Goal: Task Accomplishment & Management: Manage account settings

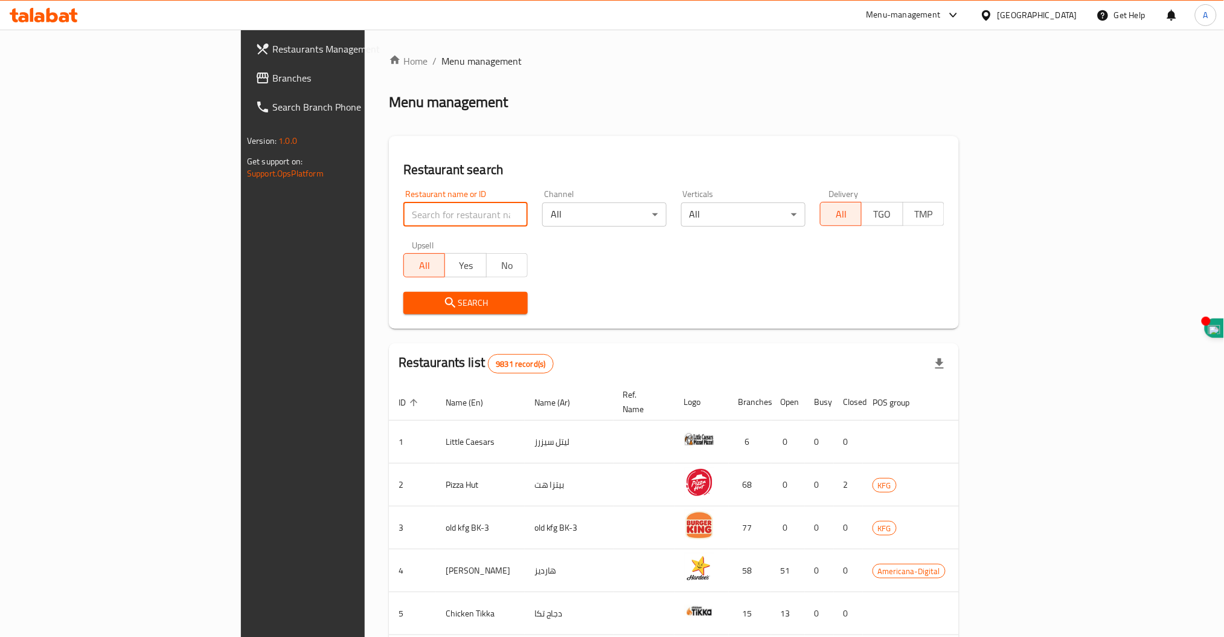
click at [403, 216] on input "search" at bounding box center [465, 214] width 124 height 24
type input "wk"
click button "Search" at bounding box center [465, 303] width 124 height 22
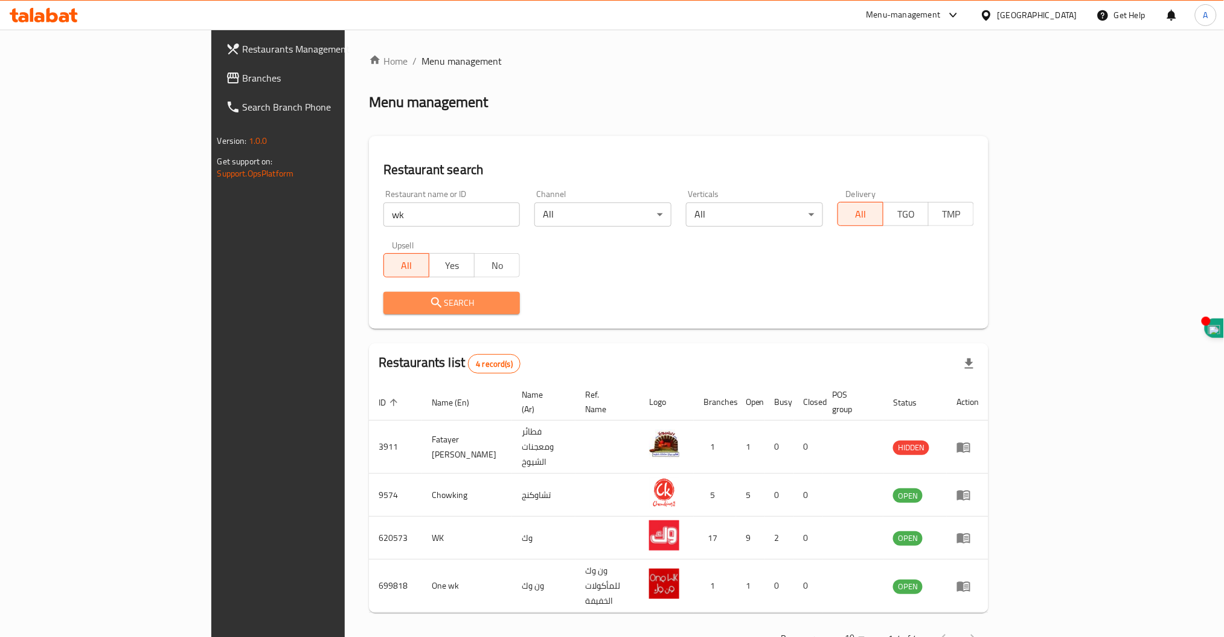
click at [393, 303] on span "Search" at bounding box center [452, 302] width 118 height 15
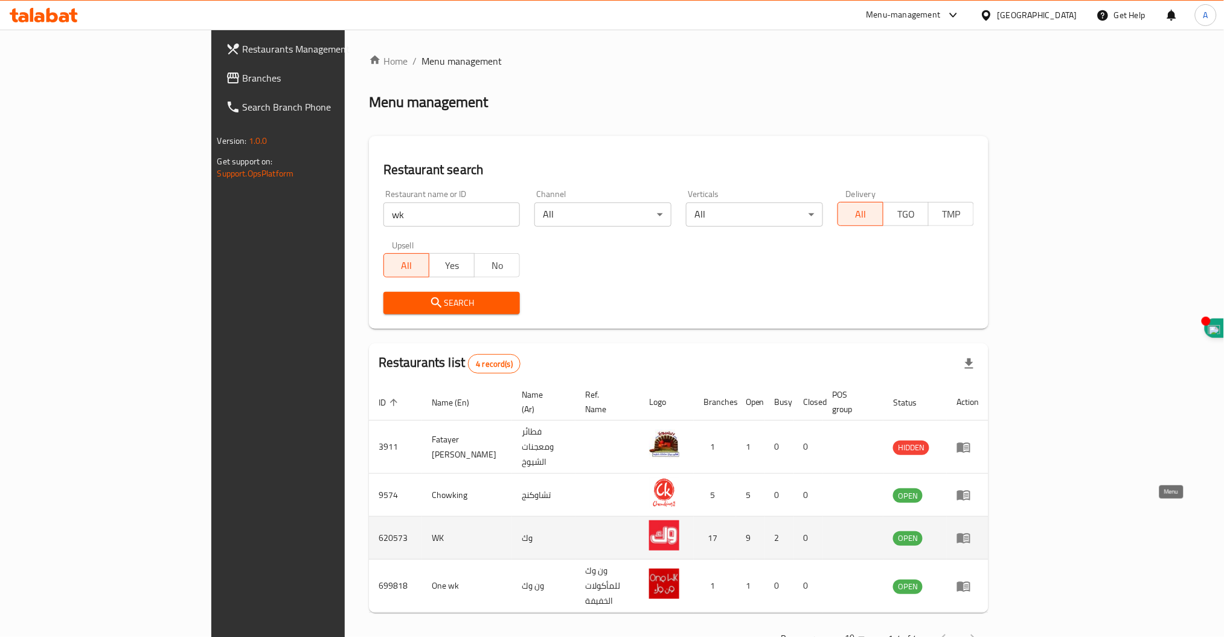
click at [979, 530] on link "enhanced table" at bounding box center [968, 537] width 22 height 14
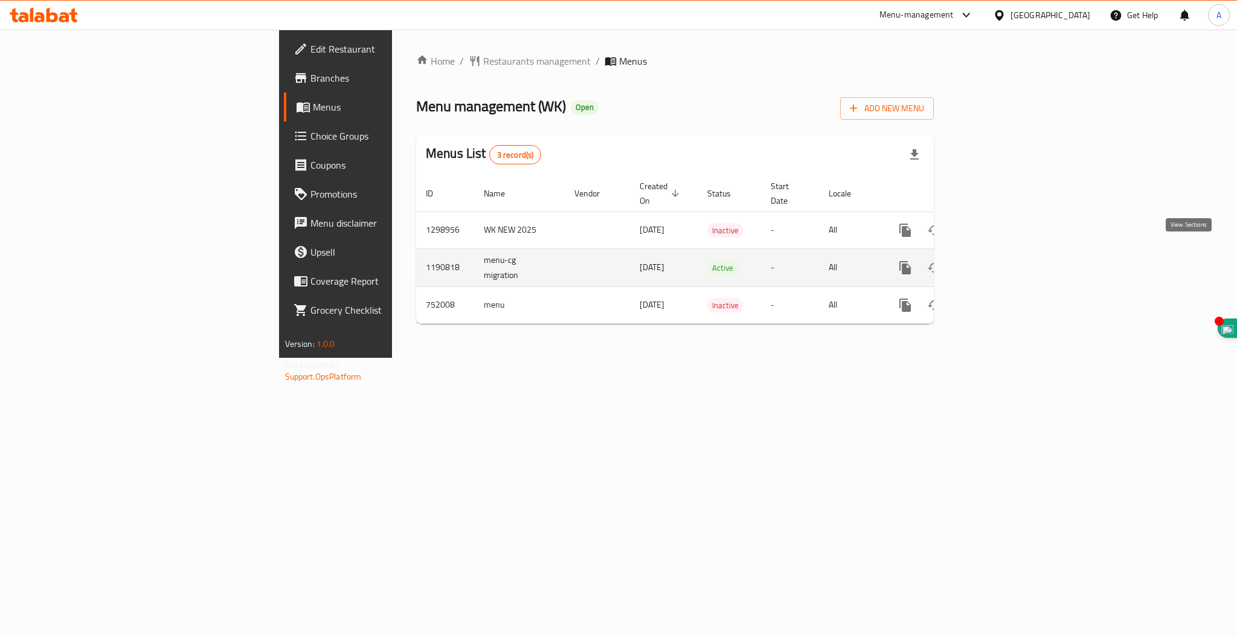
click at [998, 262] on icon "enhanced table" at bounding box center [992, 267] width 11 height 11
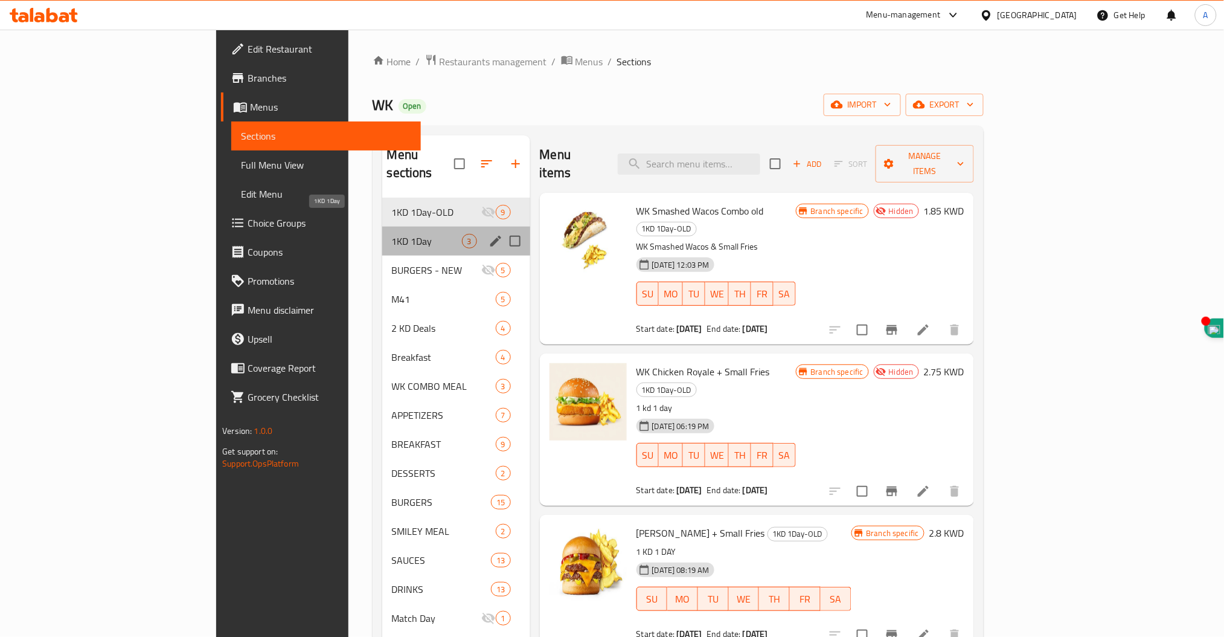
click at [392, 234] on span "1KD 1Day" at bounding box center [427, 241] width 70 height 14
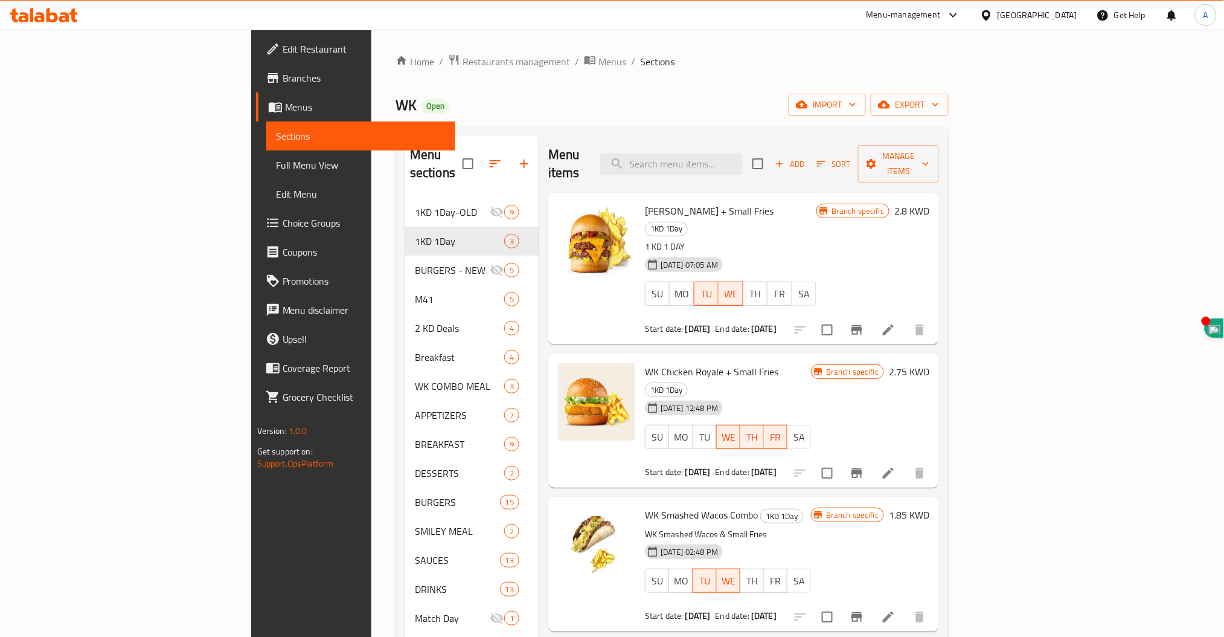
click at [736, 428] on span "WE" at bounding box center [729, 437] width 14 height 18
click at [712, 428] on span "TU" at bounding box center [705, 437] width 14 height 18
click at [894, 467] on icon at bounding box center [888, 472] width 11 height 11
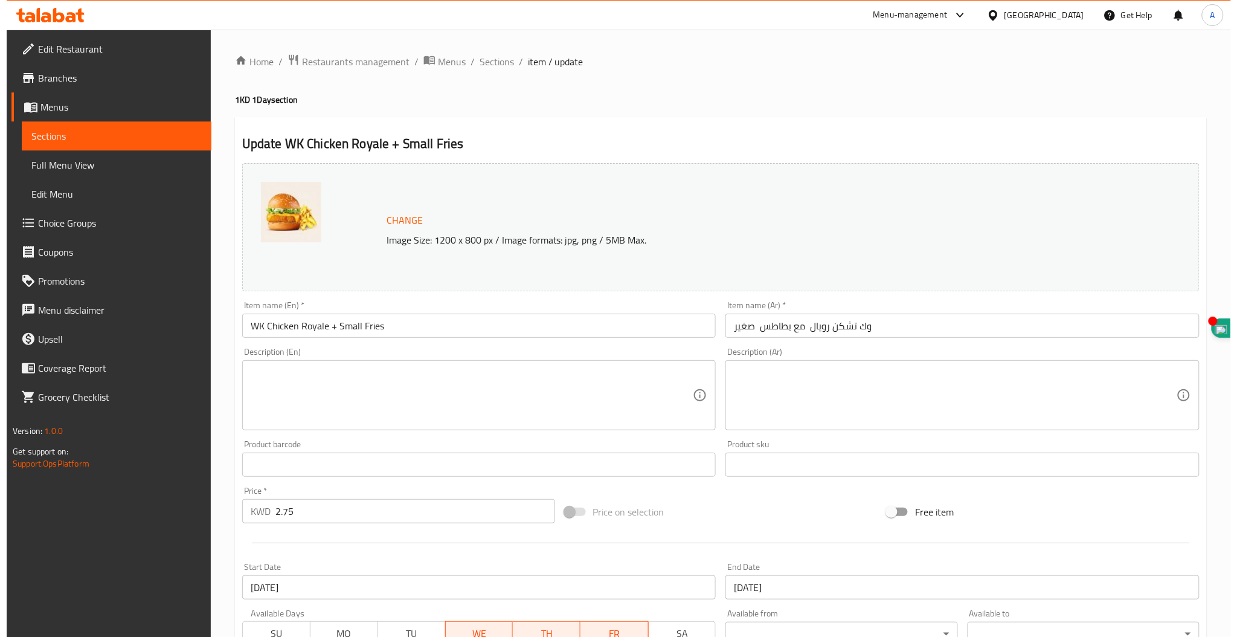
scroll to position [201, 0]
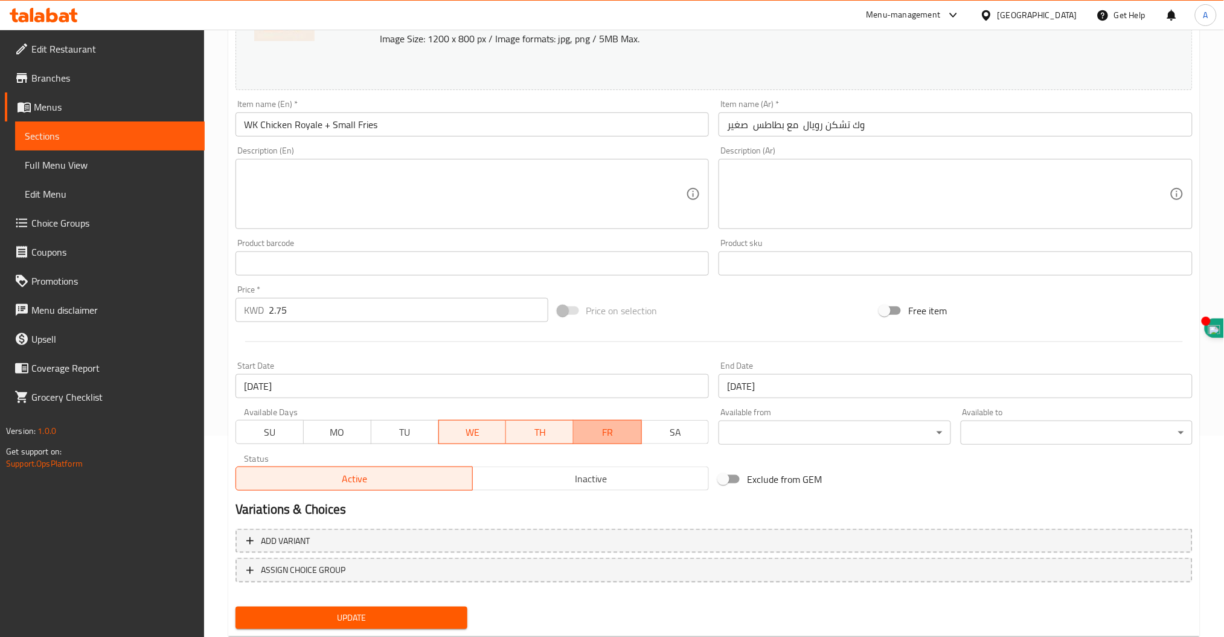
click at [597, 432] on span "FR" at bounding box center [608, 432] width 58 height 18
click at [539, 432] on span "TH" at bounding box center [541, 432] width 58 height 18
click at [453, 432] on span "WE" at bounding box center [473, 432] width 58 height 18
click at [404, 434] on span "TU" at bounding box center [405, 432] width 58 height 18
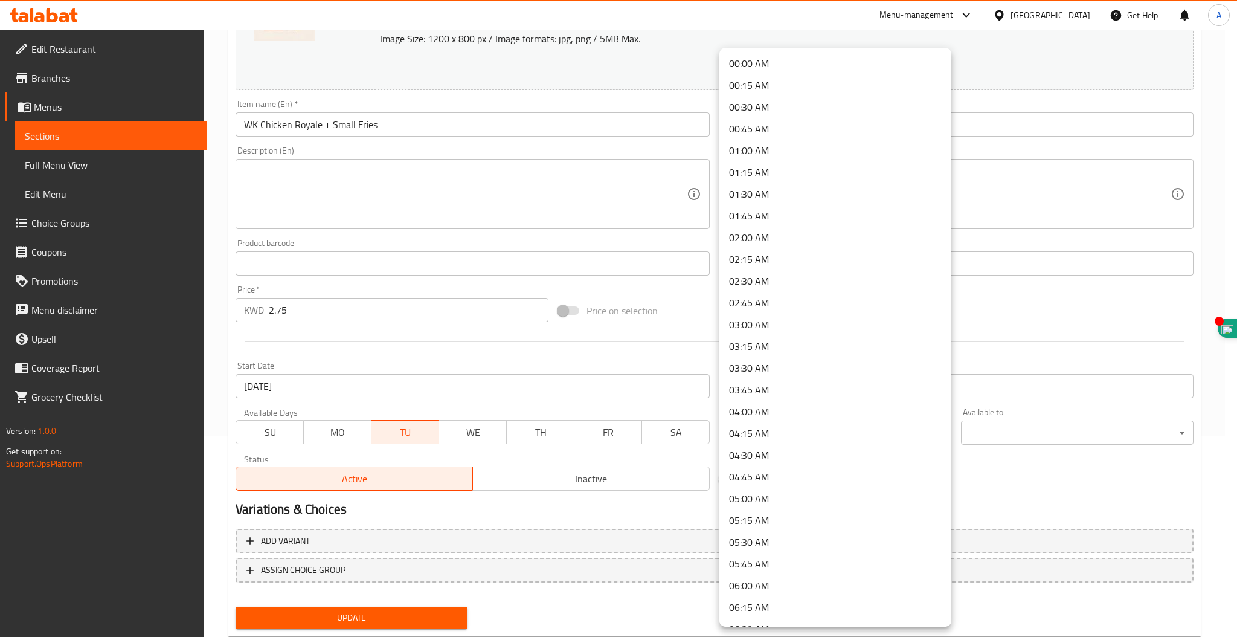
click at [757, 428] on body "​ Menu-management [GEOGRAPHIC_DATA] Get Help A Edit Restaurant Branches Menus S…" at bounding box center [618, 131] width 1237 height 607
click at [254, 390] on div at bounding box center [618, 318] width 1237 height 637
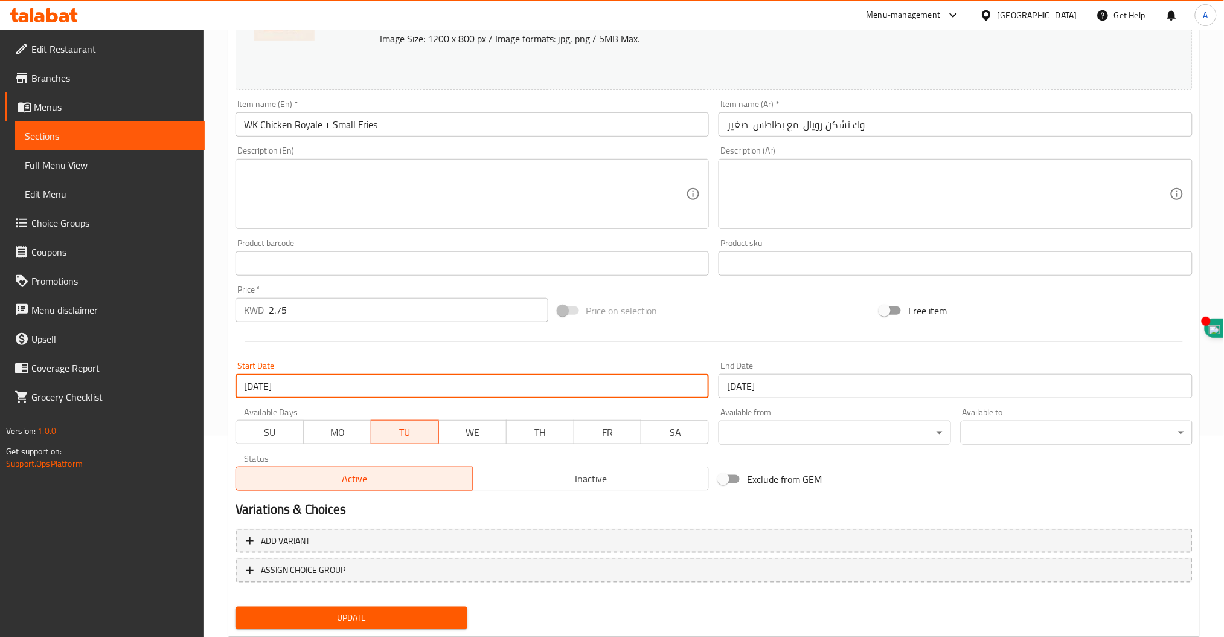
click at [252, 389] on input "[DATE]" at bounding box center [473, 386] width 474 height 24
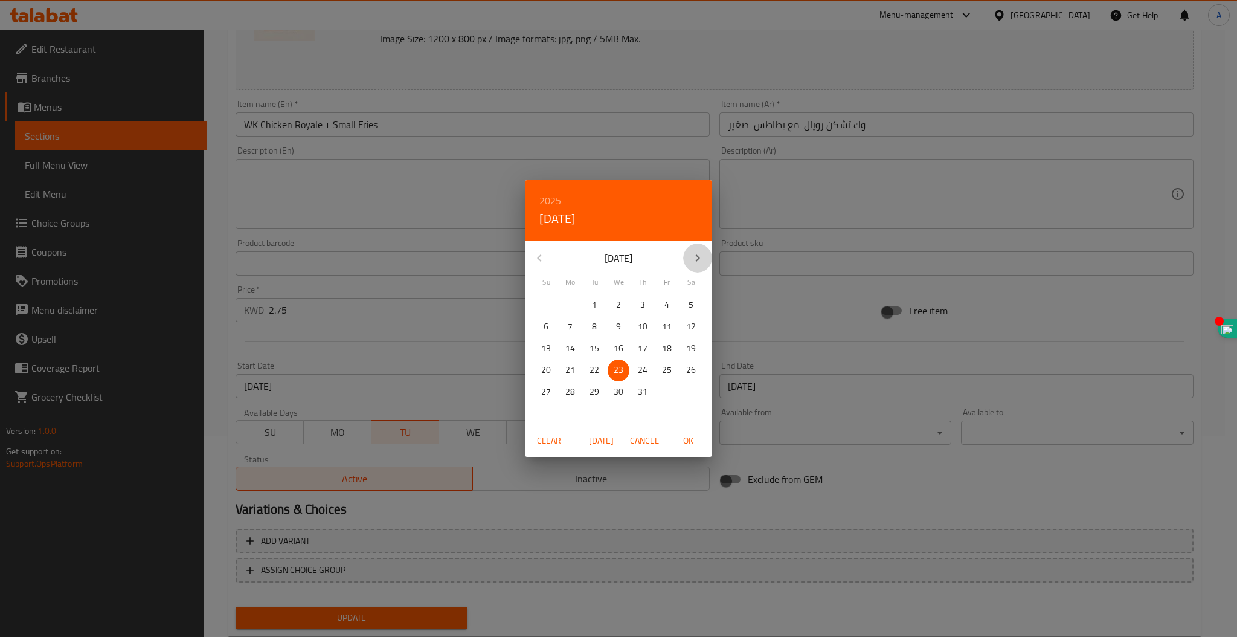
click at [702, 260] on icon "button" at bounding box center [697, 258] width 14 height 14
click at [595, 342] on p "12" at bounding box center [594, 348] width 10 height 15
click at [687, 440] on span "OK" at bounding box center [687, 440] width 29 height 15
type input "[DATE]"
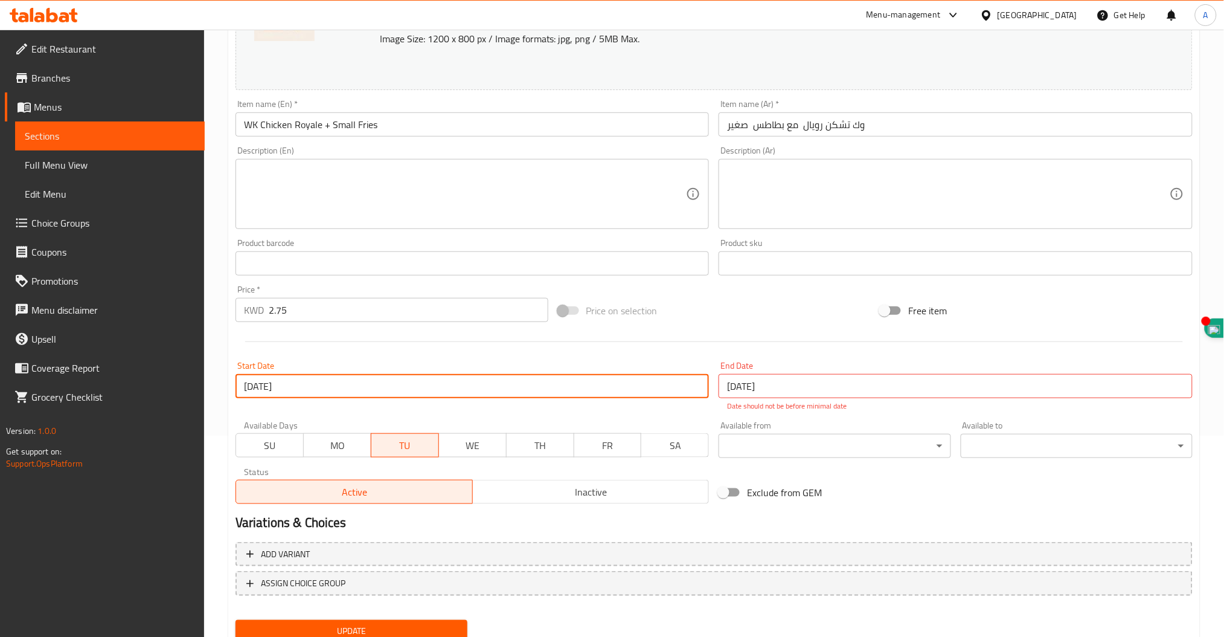
click at [795, 388] on input "[DATE]" at bounding box center [956, 386] width 474 height 24
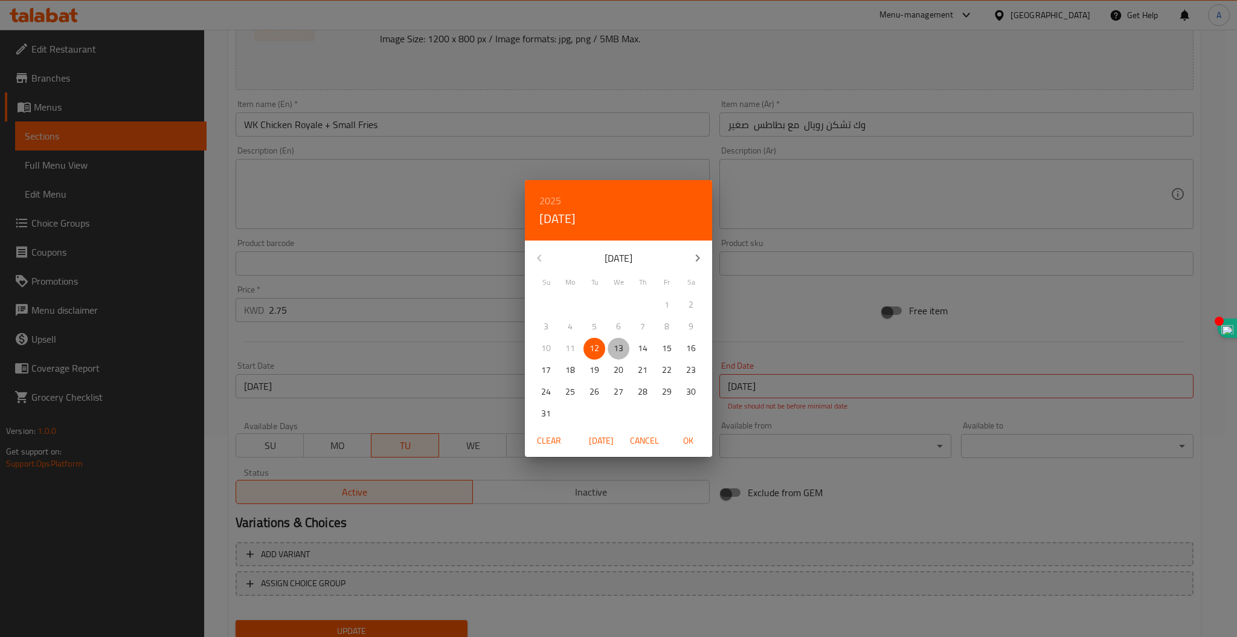
click at [615, 348] on p "13" at bounding box center [619, 348] width 10 height 15
click at [688, 439] on span "OK" at bounding box center [687, 440] width 29 height 15
type input "[DATE]"
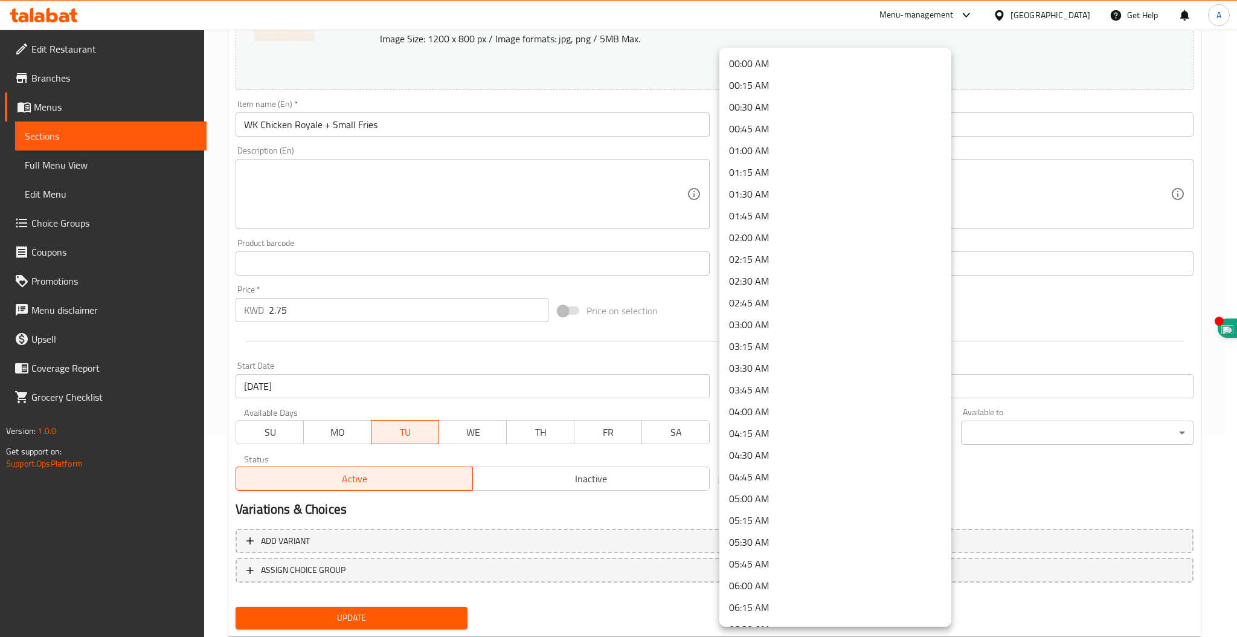
click at [807, 435] on body "​ Menu-management [GEOGRAPHIC_DATA] Get Help A Edit Restaurant Branches Menus S…" at bounding box center [618, 131] width 1237 height 607
click at [789, 312] on li "12:00 PM" at bounding box center [835, 312] width 232 height 22
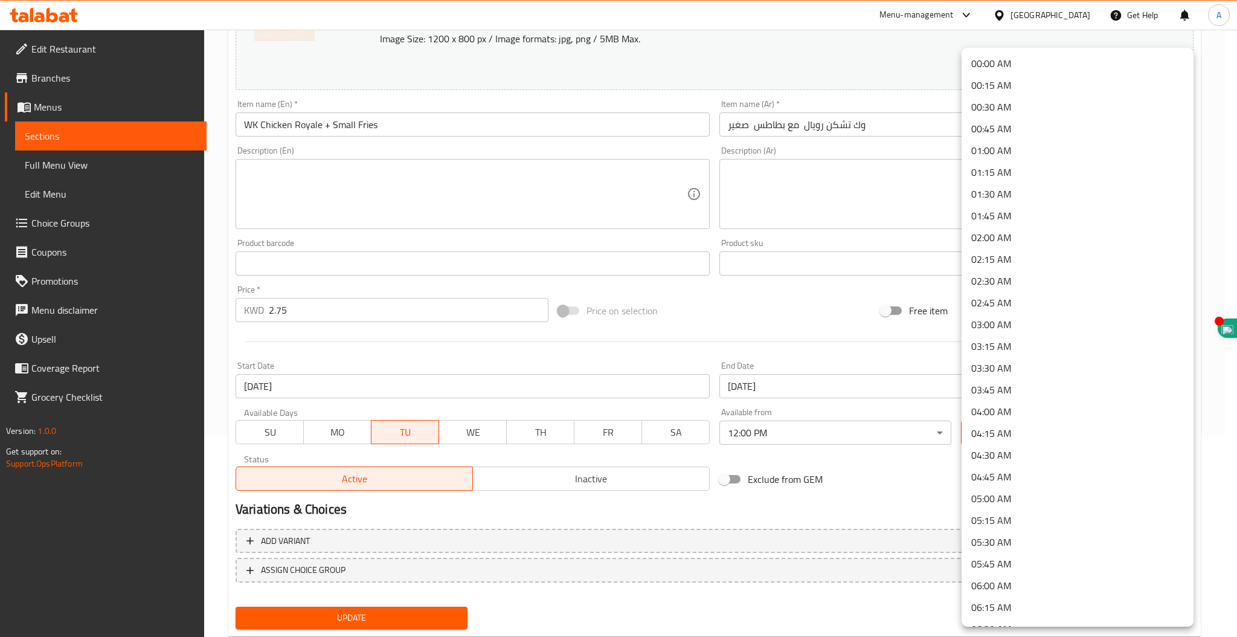
click at [1025, 426] on body "​ Menu-management [GEOGRAPHIC_DATA] Get Help A Edit Restaurant Branches Menus S…" at bounding box center [618, 131] width 1237 height 607
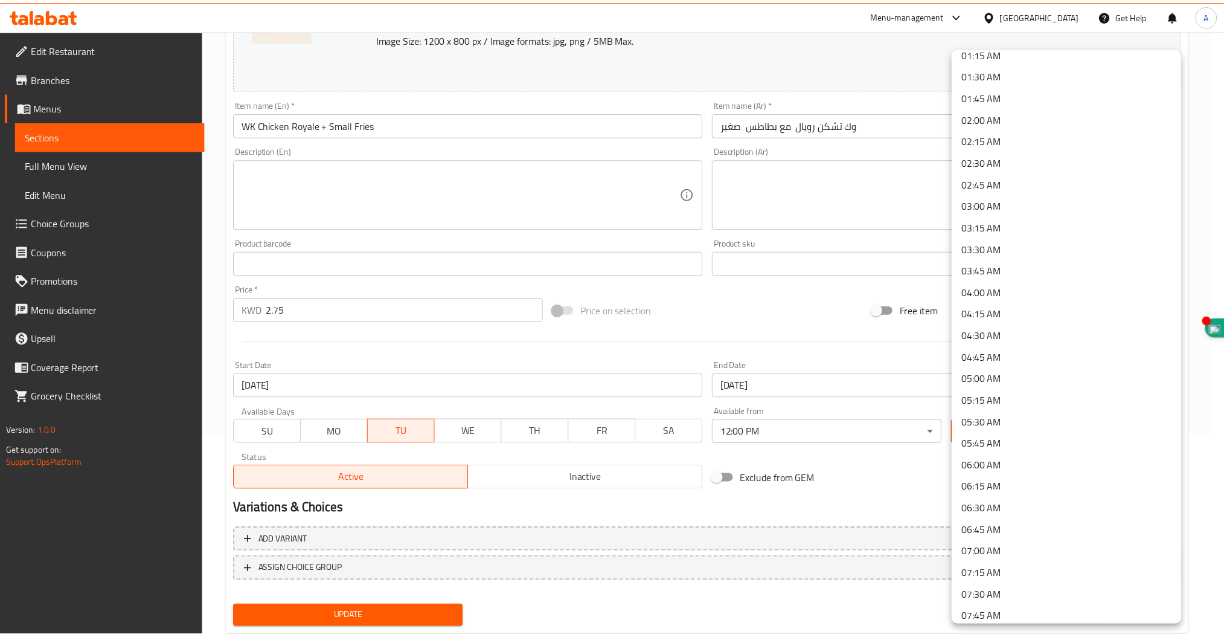
scroll to position [0, 0]
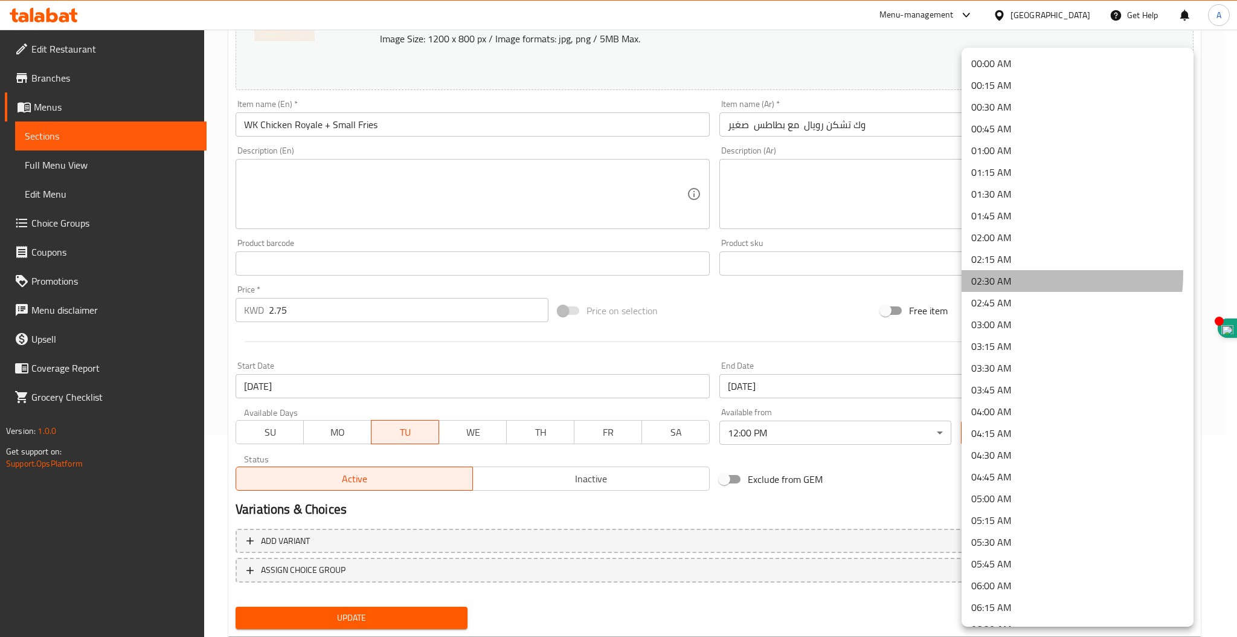
click at [1023, 274] on li "02:30 AM" at bounding box center [1077, 281] width 232 height 22
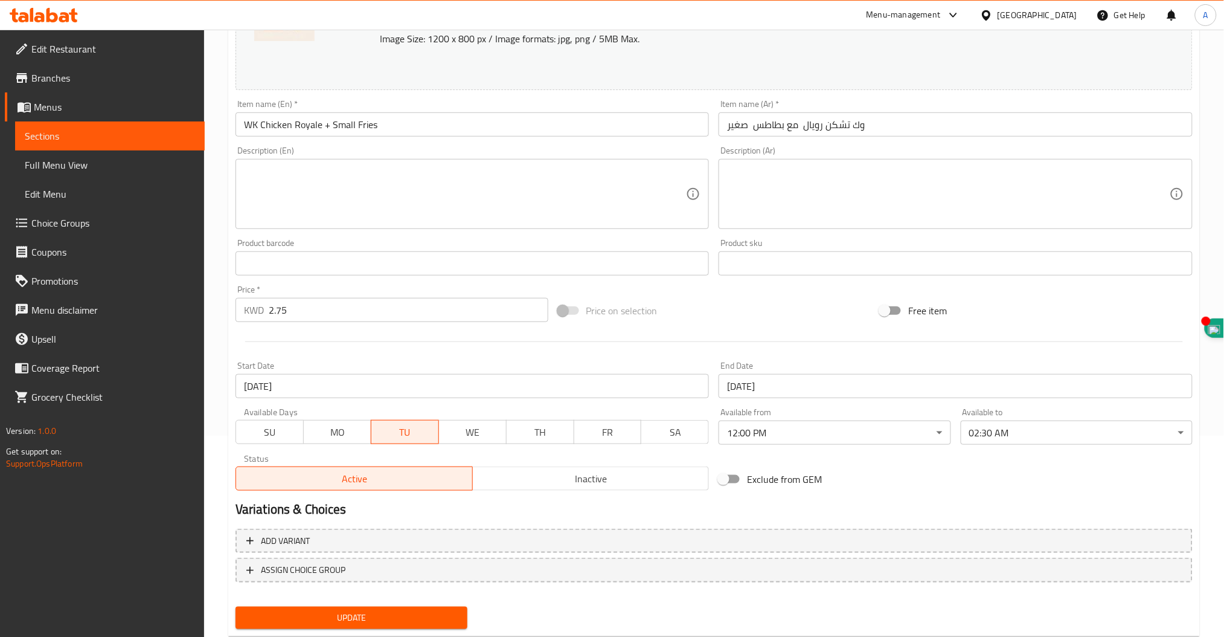
click at [345, 617] on span "Update" at bounding box center [351, 617] width 213 height 15
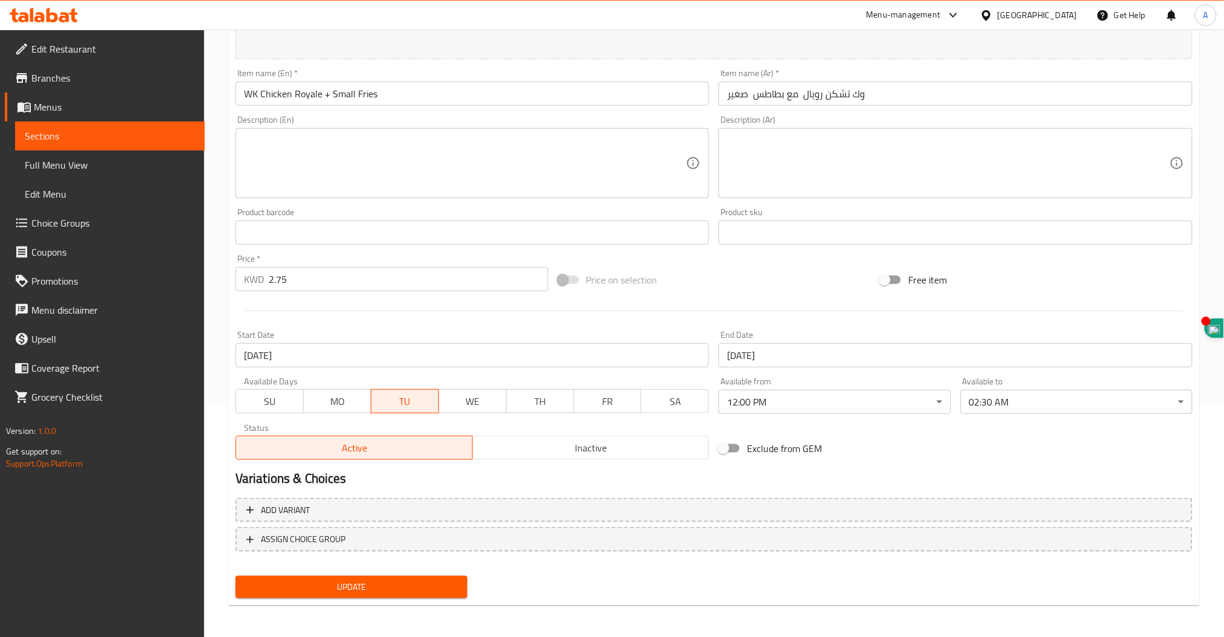
scroll to position [233, 0]
click at [476, 400] on span "WE" at bounding box center [473, 401] width 58 height 18
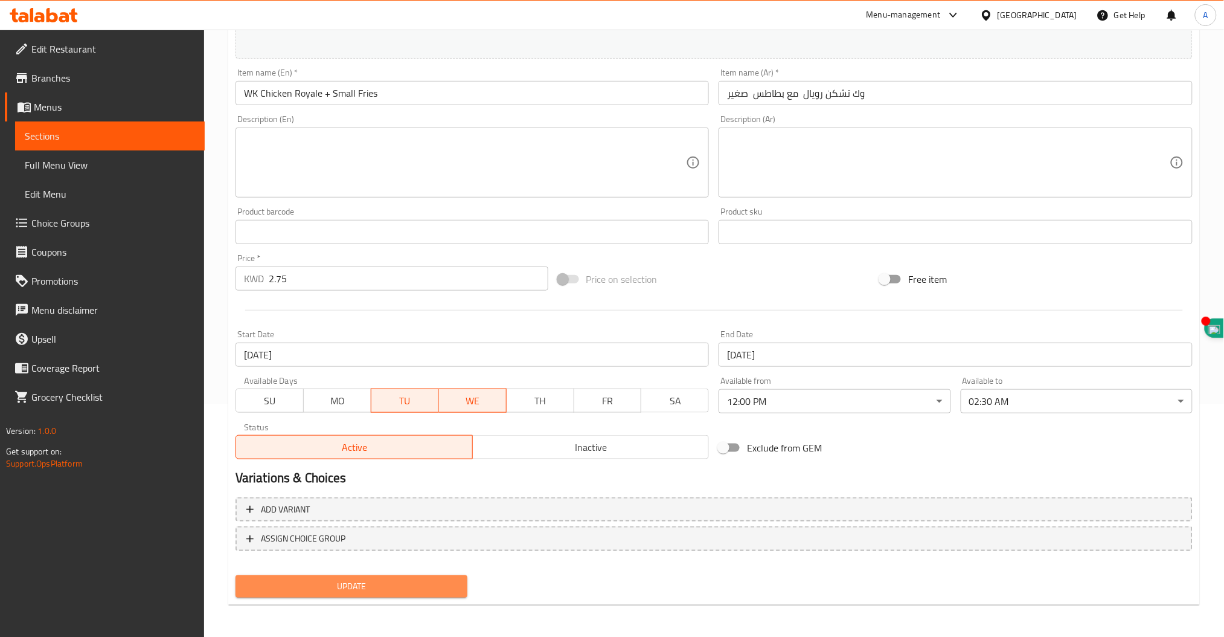
click at [326, 580] on span "Update" at bounding box center [351, 586] width 213 height 15
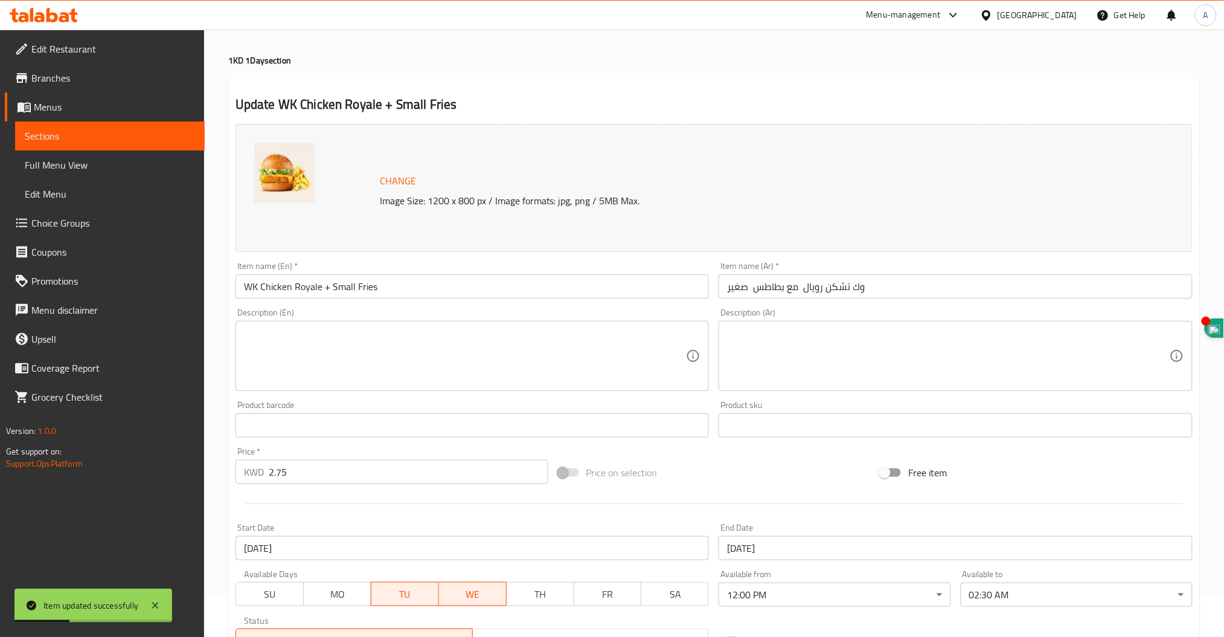
scroll to position [0, 0]
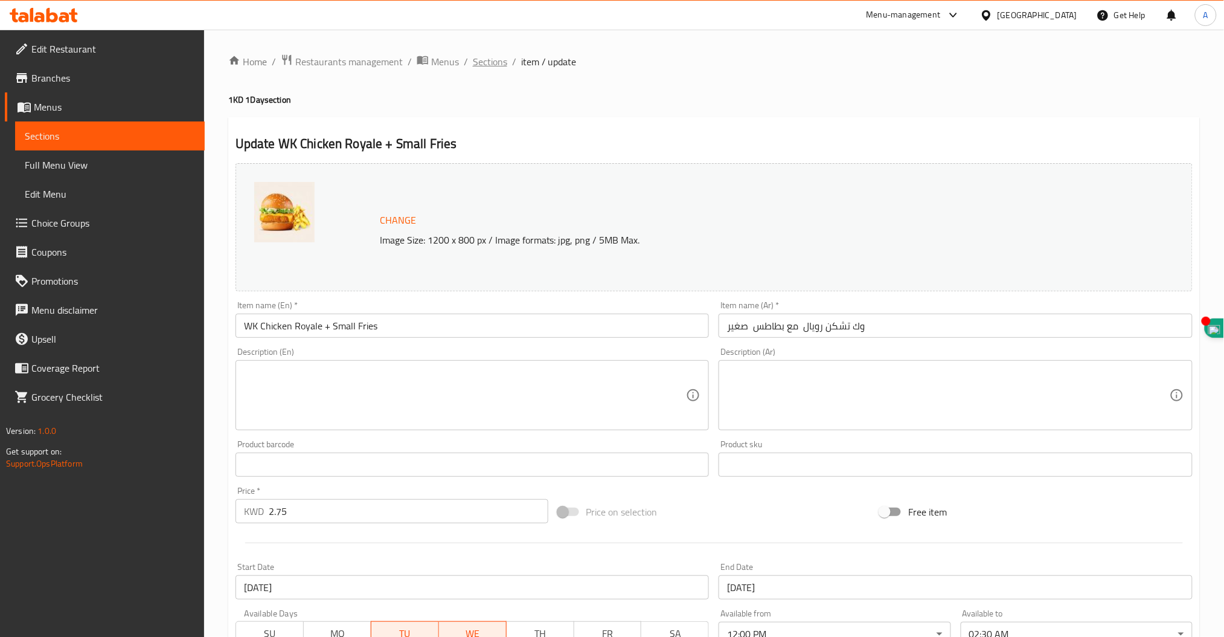
click at [481, 65] on span "Sections" at bounding box center [490, 61] width 34 height 14
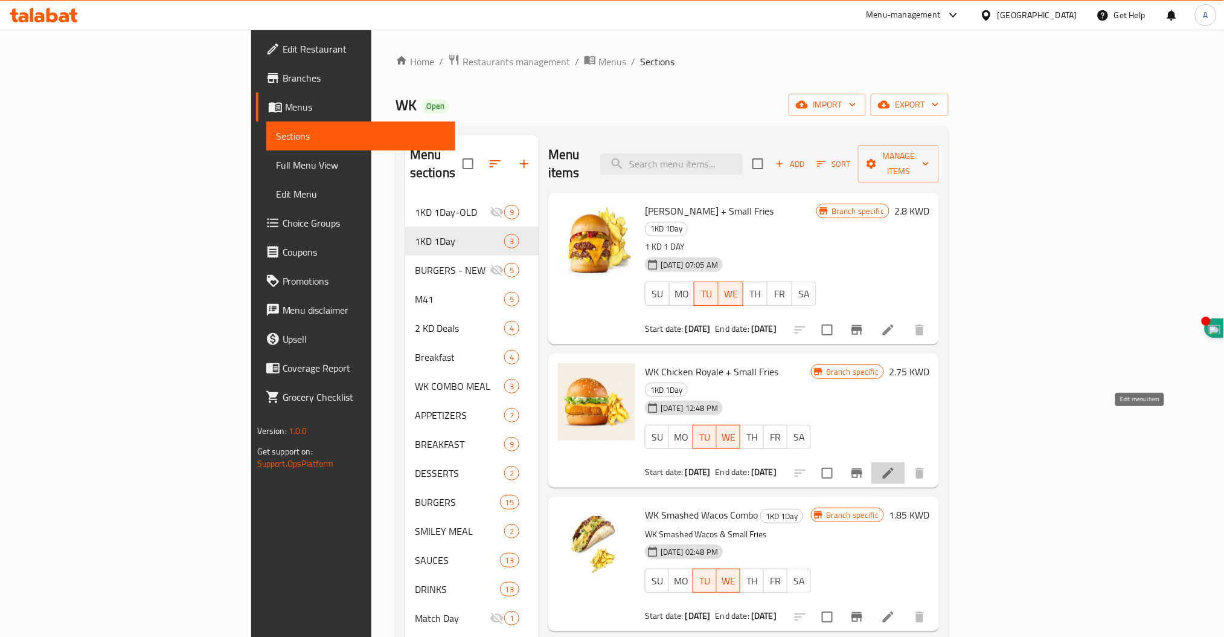
click at [894, 467] on icon at bounding box center [888, 472] width 11 height 11
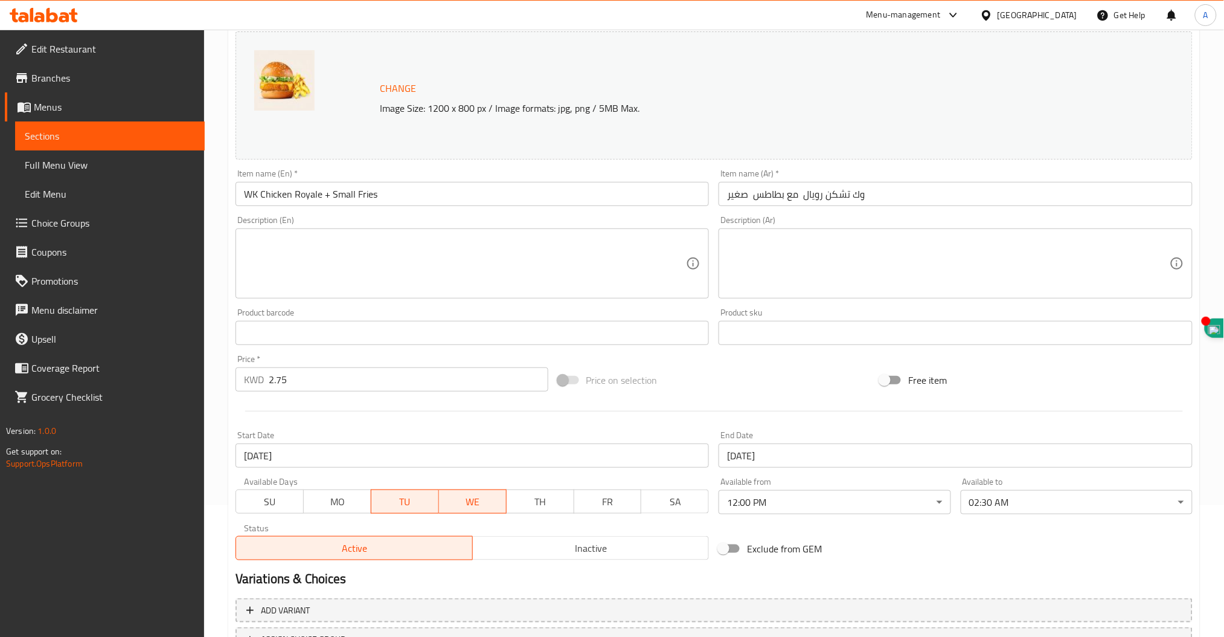
scroll to position [134, 0]
click at [45, 16] on icon at bounding box center [44, 15] width 68 height 14
